Goal: Communication & Community: Answer question/provide support

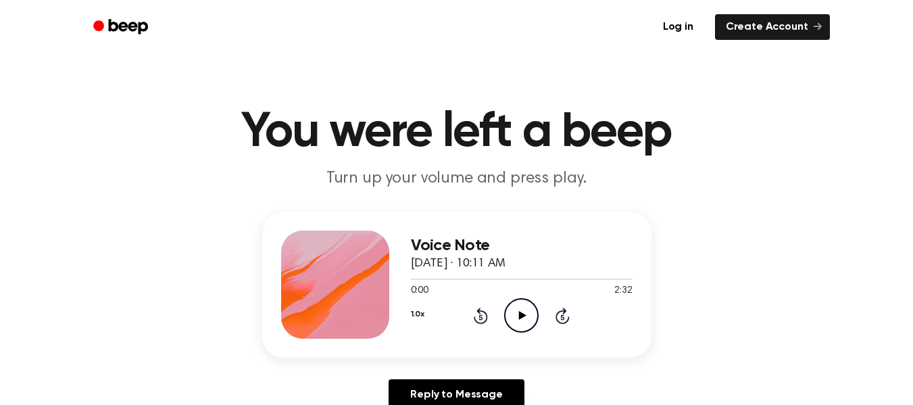
click at [525, 323] on icon "Play Audio" at bounding box center [521, 315] width 34 height 34
click at [525, 323] on icon "Pause Audio" at bounding box center [521, 315] width 34 height 34
click at [525, 323] on icon "Play Audio" at bounding box center [521, 315] width 34 height 34
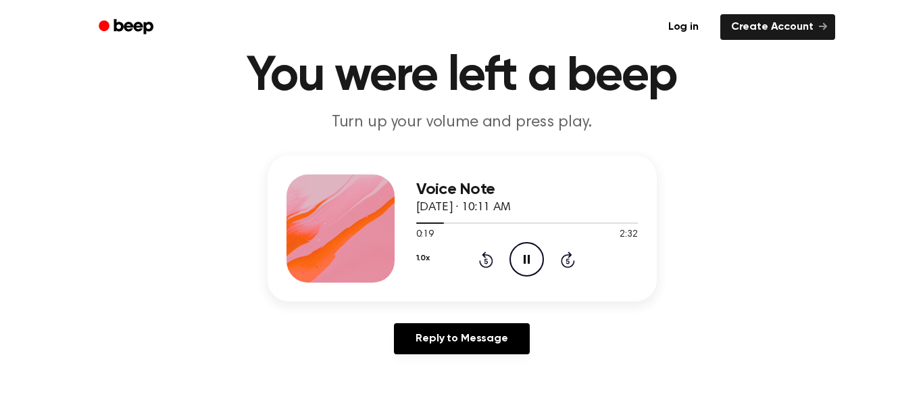
scroll to position [44, 0]
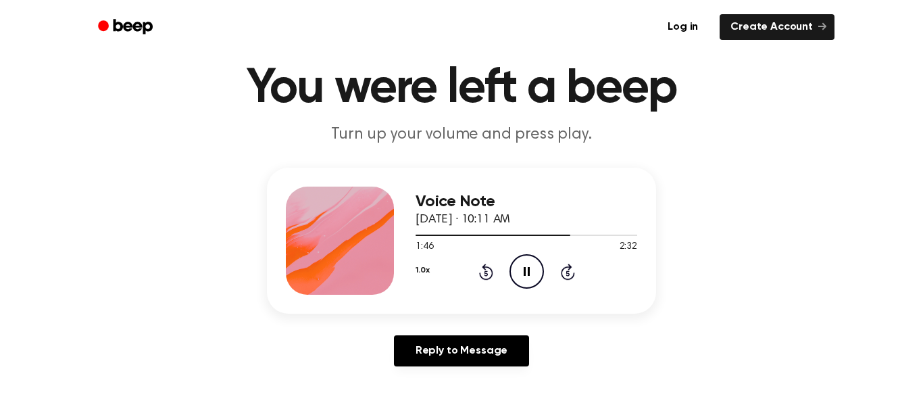
click at [416, 269] on button "1.0x" at bounding box center [423, 270] width 14 height 23
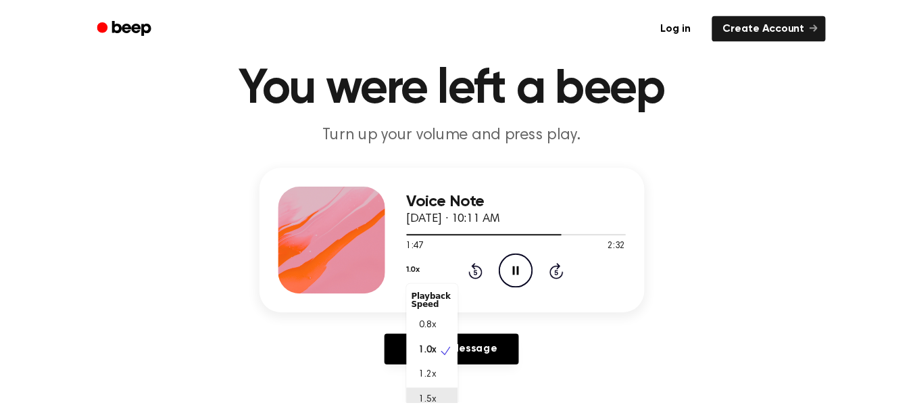
scroll to position [53, 0]
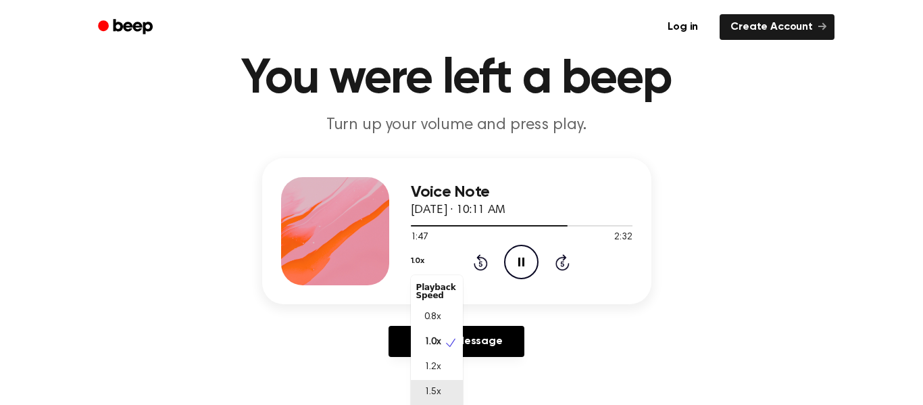
click at [437, 395] on span "1.5x" at bounding box center [433, 392] width 17 height 14
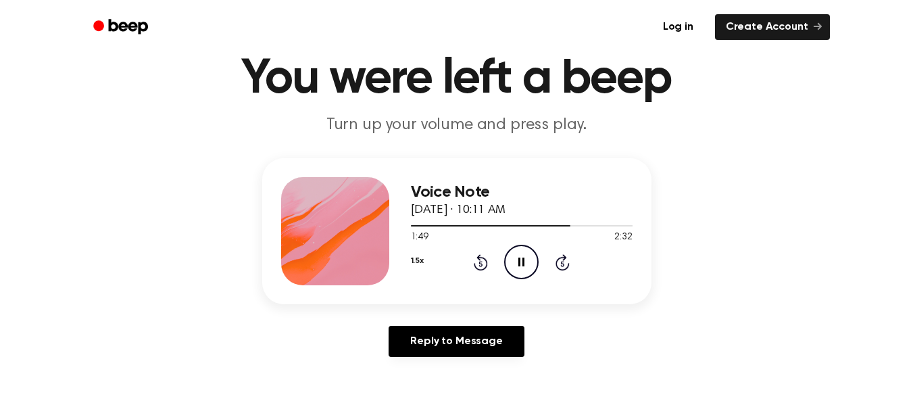
click at [411, 266] on button "1.5x" at bounding box center [417, 260] width 13 height 23
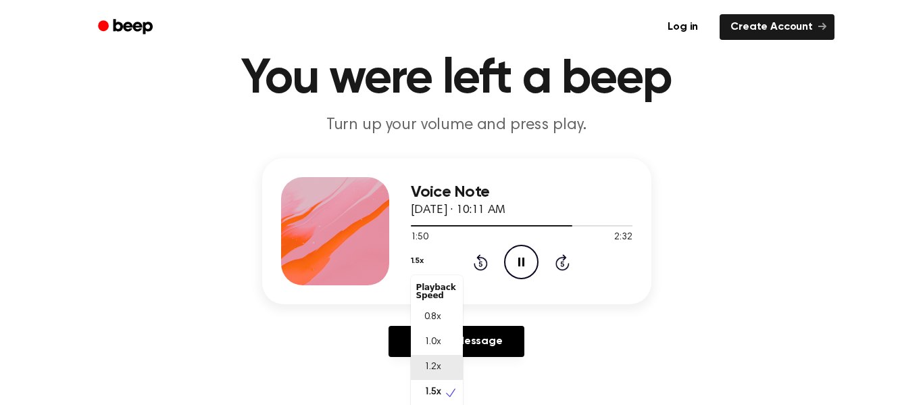
click at [431, 367] on span "1.2x" at bounding box center [433, 367] width 17 height 14
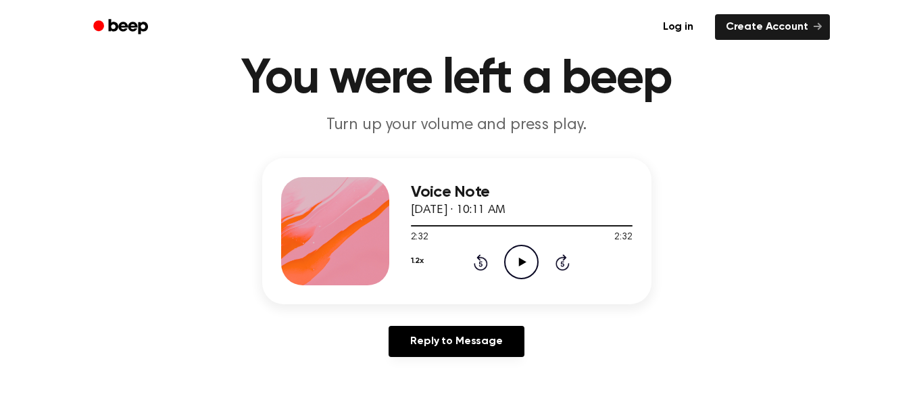
click at [510, 259] on icon "Play Audio" at bounding box center [521, 262] width 34 height 34
click at [482, 257] on icon at bounding box center [481, 262] width 14 height 16
click at [483, 256] on icon "Rewind 5 seconds" at bounding box center [480, 263] width 15 height 18
click at [371, 360] on div "Reply to Message" at bounding box center [456, 347] width 389 height 42
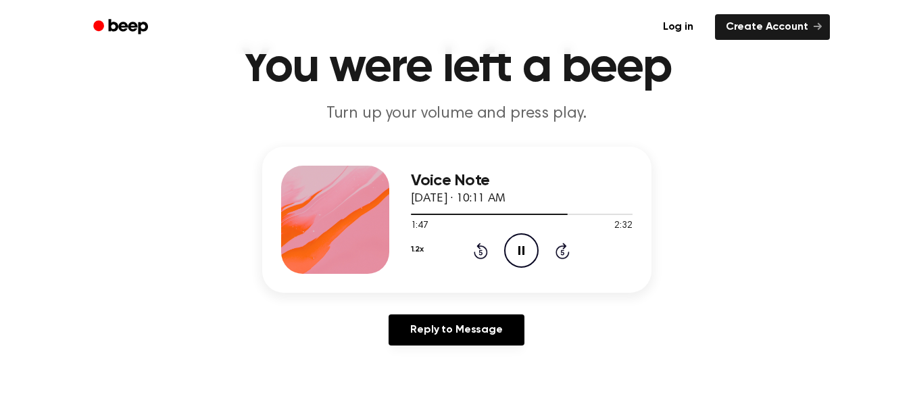
scroll to position [64, 0]
click at [515, 249] on icon "Pause Audio" at bounding box center [521, 251] width 34 height 34
click at [479, 251] on icon "Rewind 5 seconds" at bounding box center [480, 252] width 15 height 18
click at [479, 250] on icon "Rewind 5 seconds" at bounding box center [480, 252] width 15 height 18
click at [479, 249] on icon at bounding box center [481, 251] width 14 height 16
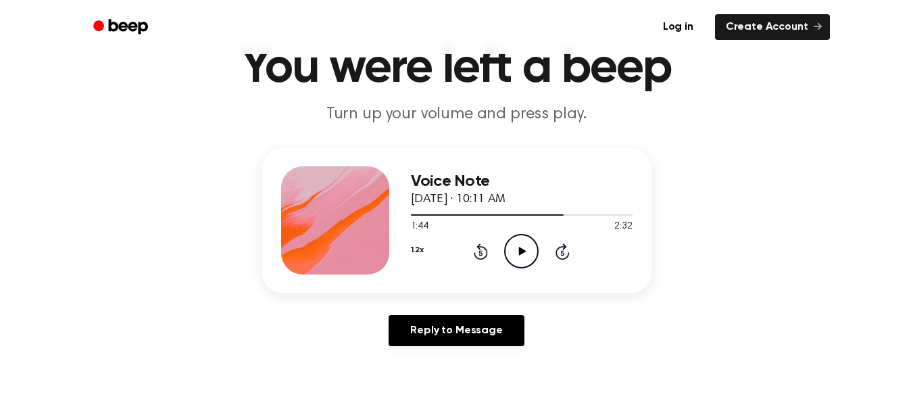
click at [541, 262] on div "1.2x Rewind 5 seconds Play Audio Skip 5 seconds" at bounding box center [522, 251] width 222 height 34
click at [513, 241] on icon "Play Audio" at bounding box center [521, 251] width 34 height 34
